Goal: Use online tool/utility: Utilize a website feature to perform a specific function

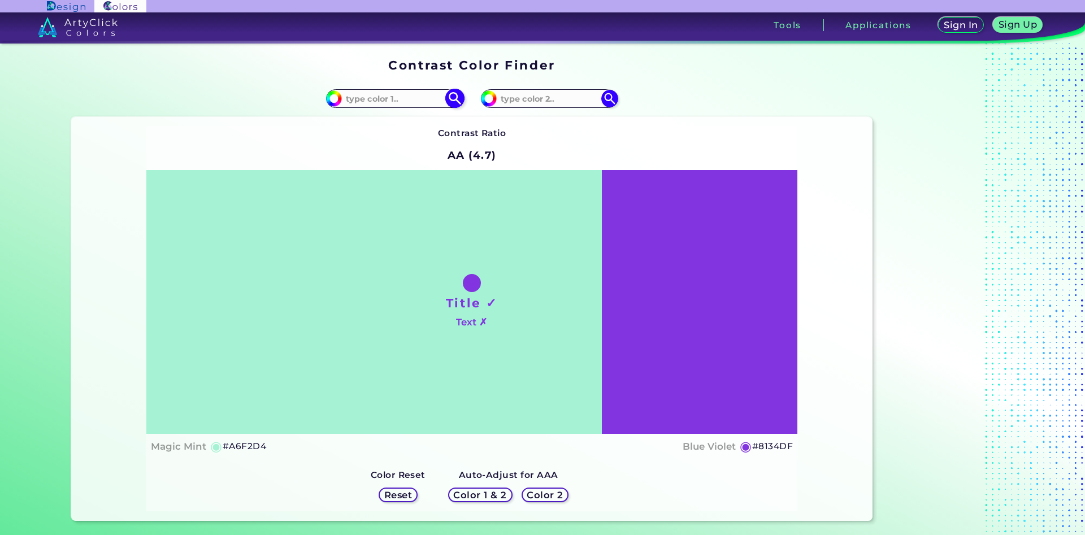
click at [372, 103] on input at bounding box center [394, 98] width 105 height 15
type input "f6c585"
type input "#f6c585"
type input "#F6C585"
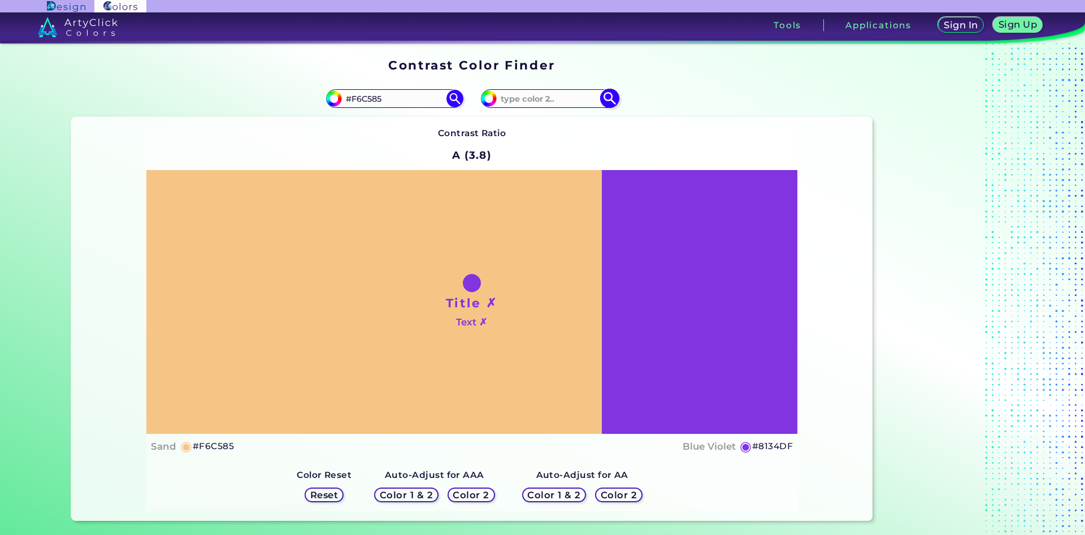
click at [567, 98] on input at bounding box center [549, 98] width 105 height 15
type input "e6b27c"
type input "#e6b27c"
type input "#E6B27C"
